Goal: Task Accomplishment & Management: Use online tool/utility

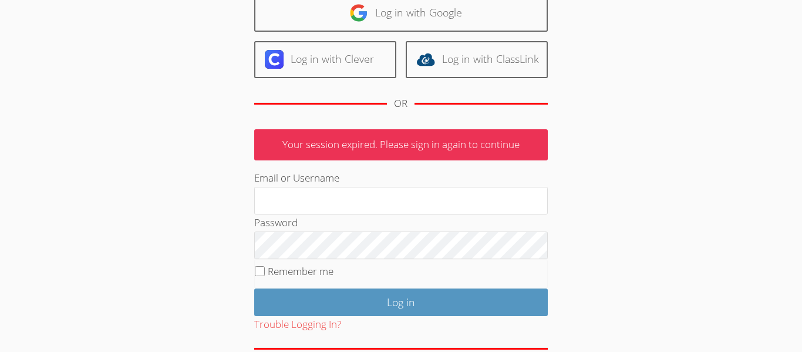
scroll to position [156, 0]
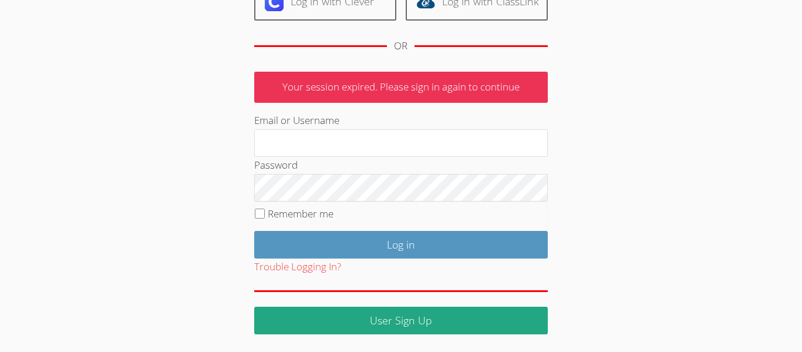
type input "lfriedman@bhusd.com"
click at [351, 241] on input "Log in" at bounding box center [401, 245] width 294 height 28
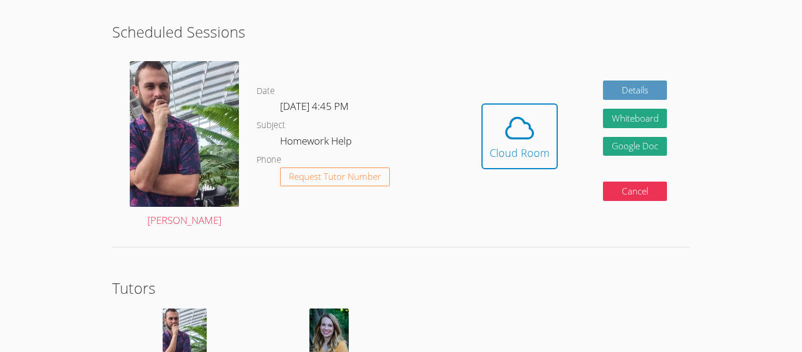
scroll to position [316, 0]
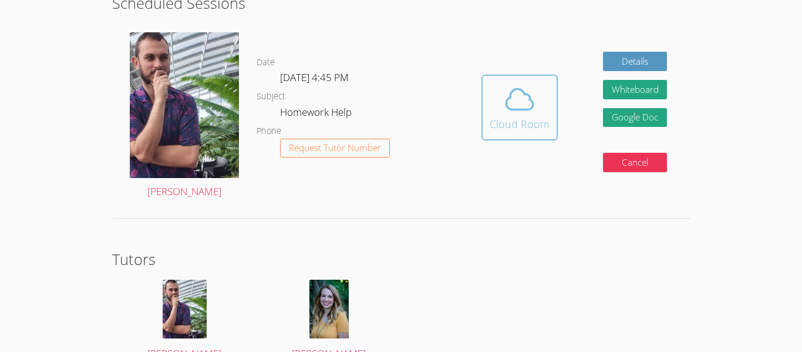
click at [490, 132] on div "Cloud Room" at bounding box center [520, 124] width 60 height 16
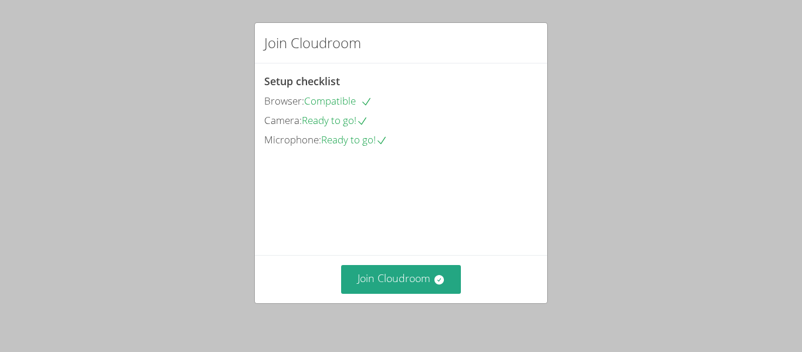
click at [0, 0] on div "Setup checklist Browser: Compatible Camera: Ready to go! Microphone: Ready to g…" at bounding box center [0, 0] width 0 height 0
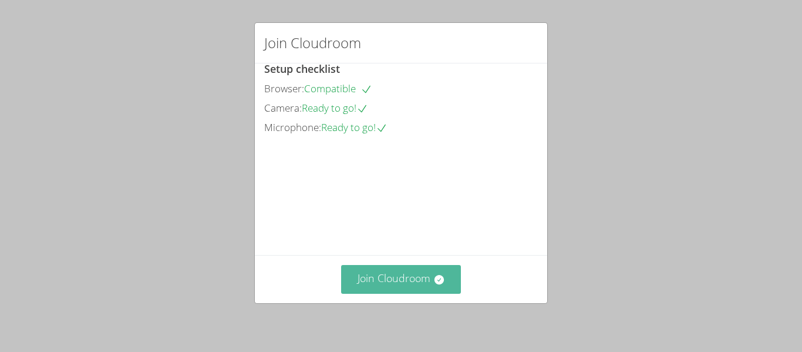
click at [402, 280] on button "Join Cloudroom" at bounding box center [401, 279] width 120 height 29
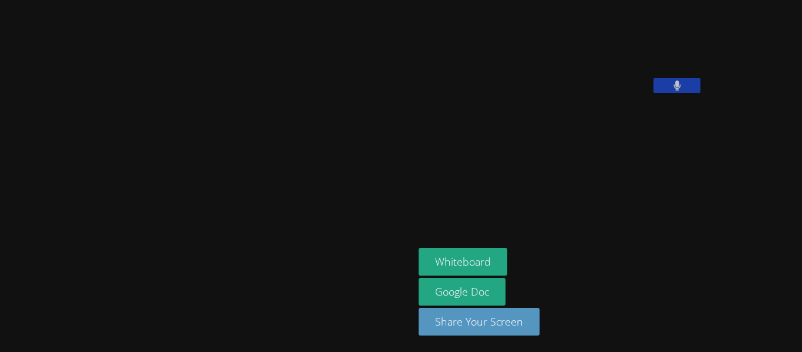
click at [263, 116] on div at bounding box center [207, 176] width 405 height 342
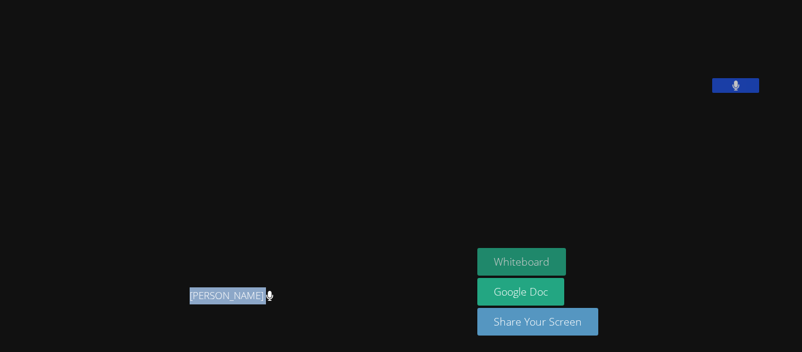
click at [544, 256] on button "Whiteboard" at bounding box center [521, 262] width 89 height 28
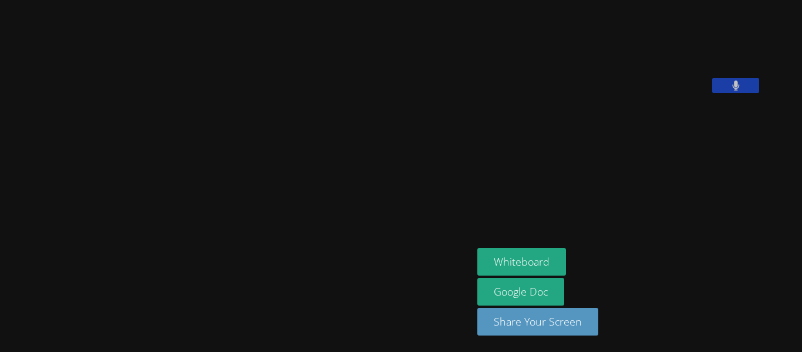
scroll to position [5, 0]
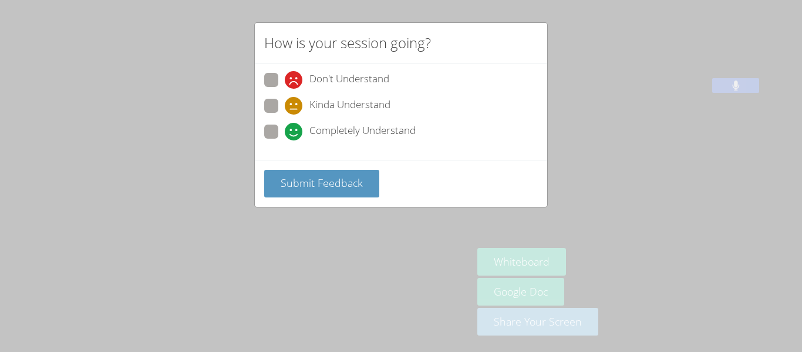
click at [272, 122] on div "Don't Understand Kinda Understand Completely Understand" at bounding box center [401, 109] width 274 height 73
click at [285, 140] on span at bounding box center [285, 140] width 0 height 0
click at [285, 134] on input "Completely Understand" at bounding box center [290, 130] width 10 height 10
radio input "true"
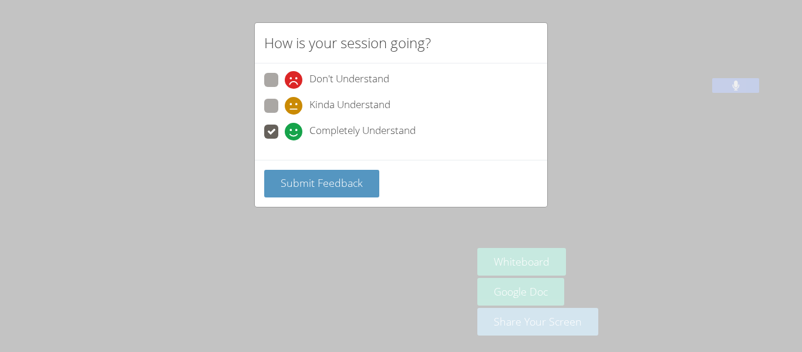
click at [306, 166] on div "Submit Feedback" at bounding box center [401, 183] width 292 height 47
click at [318, 184] on span "Submit Feedback" at bounding box center [322, 183] width 82 height 14
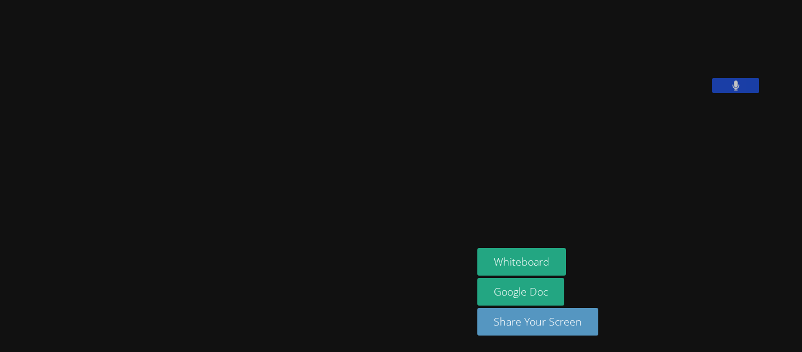
click at [239, 164] on video at bounding box center [237, 152] width 176 height 261
click at [187, 223] on video at bounding box center [237, 152] width 176 height 261
click at [194, 207] on video at bounding box center [237, 152] width 176 height 261
